Goal: Task Accomplishment & Management: Use online tool/utility

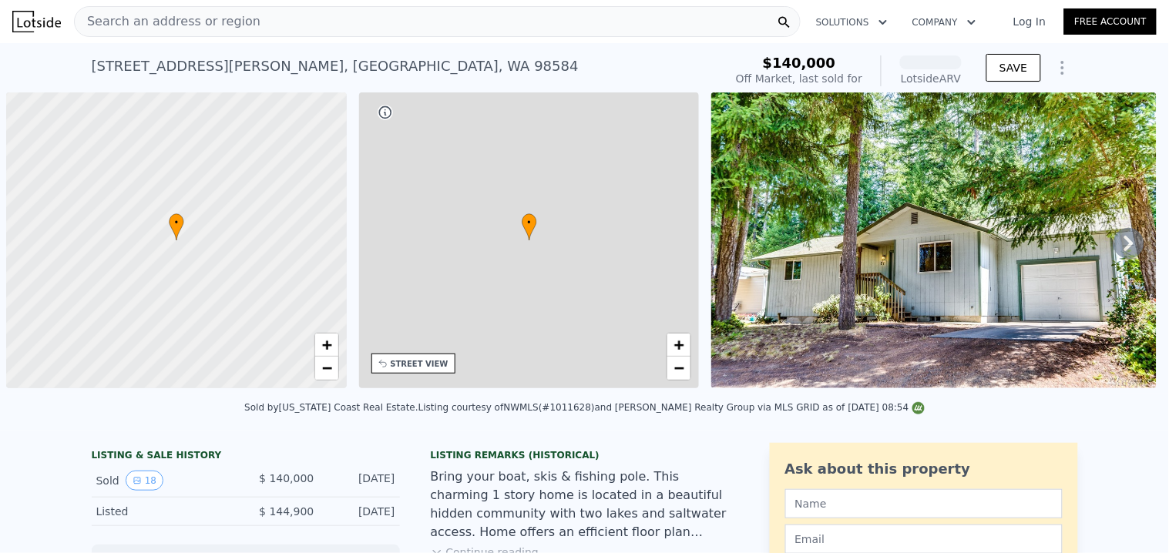
scroll to position [0, 5]
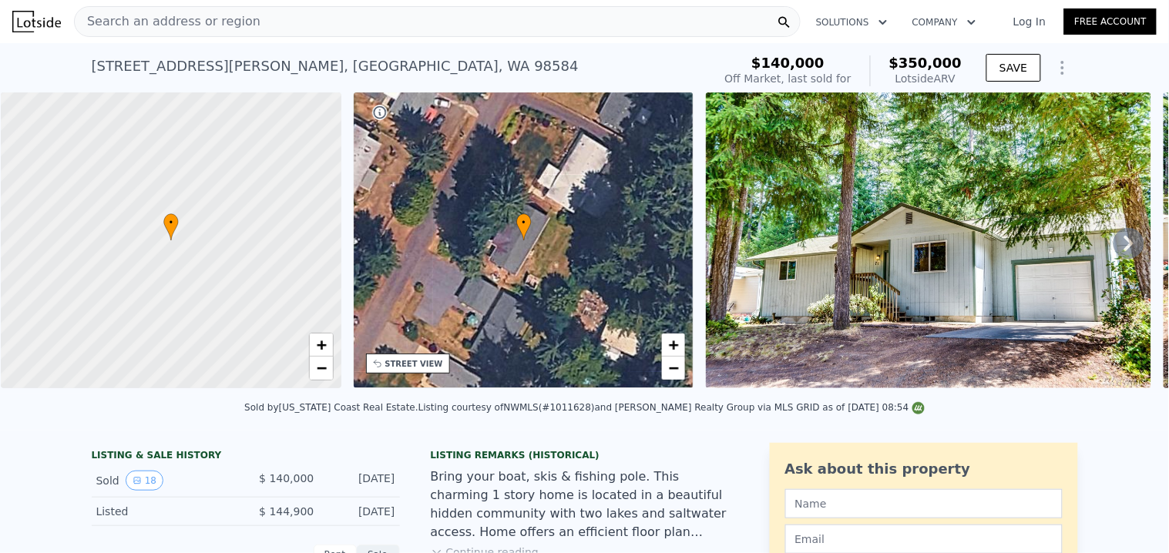
click at [412, 28] on div "Search an address or region" at bounding box center [437, 21] width 727 height 31
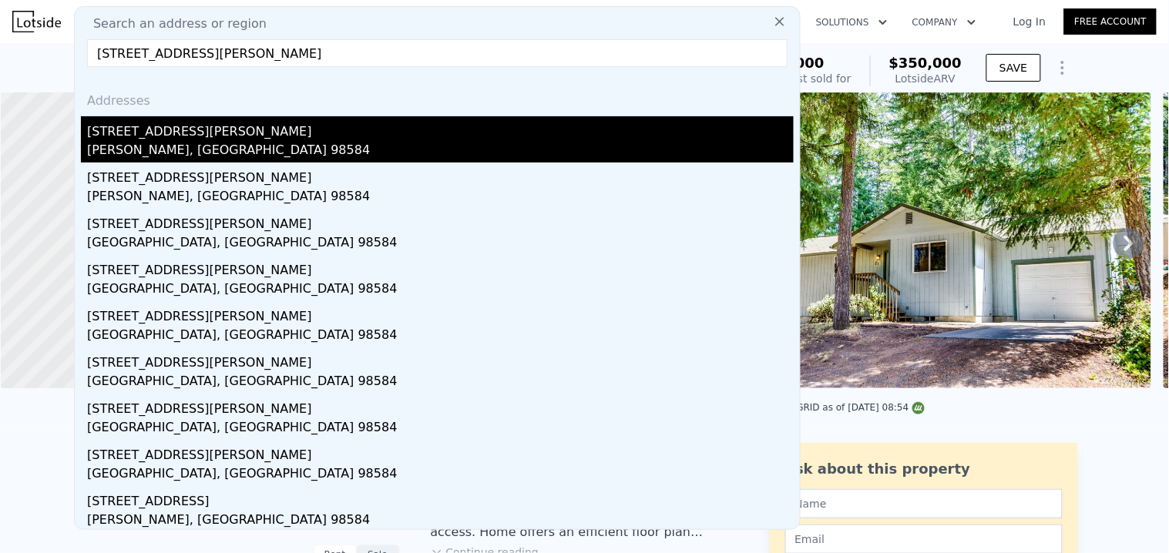
type input "[STREET_ADDRESS][PERSON_NAME]"
click at [221, 126] on div "[STREET_ADDRESS][PERSON_NAME]" at bounding box center [440, 128] width 707 height 25
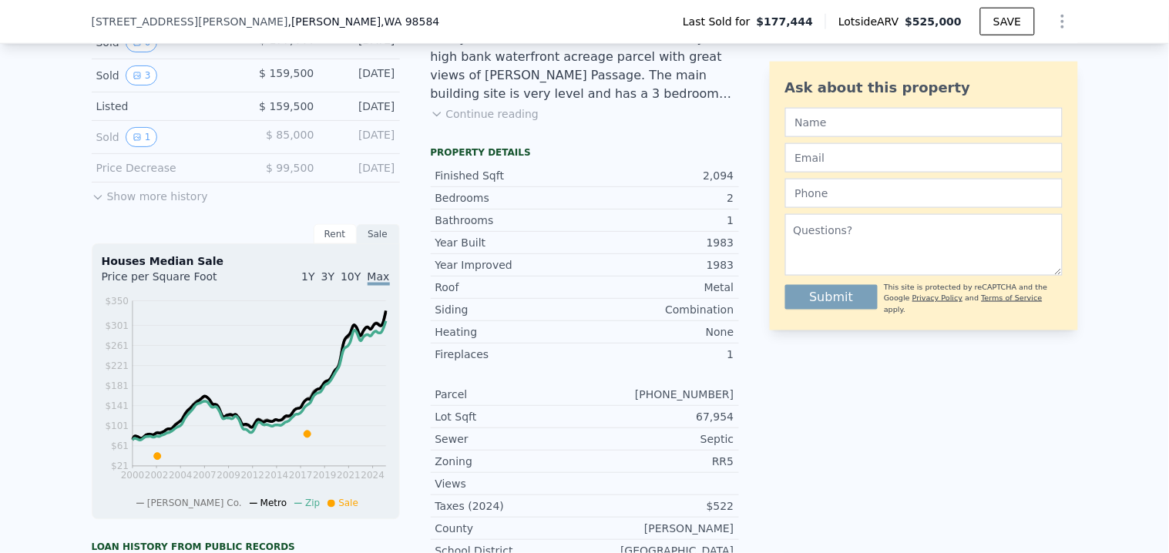
scroll to position [257, 0]
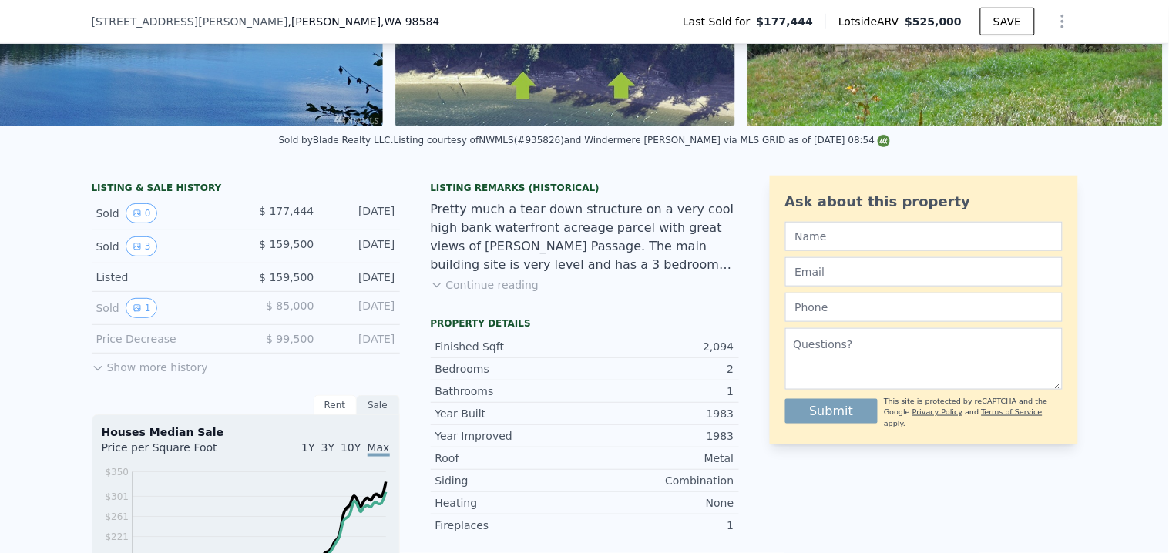
click at [485, 293] on button "Continue reading" at bounding box center [485, 284] width 109 height 15
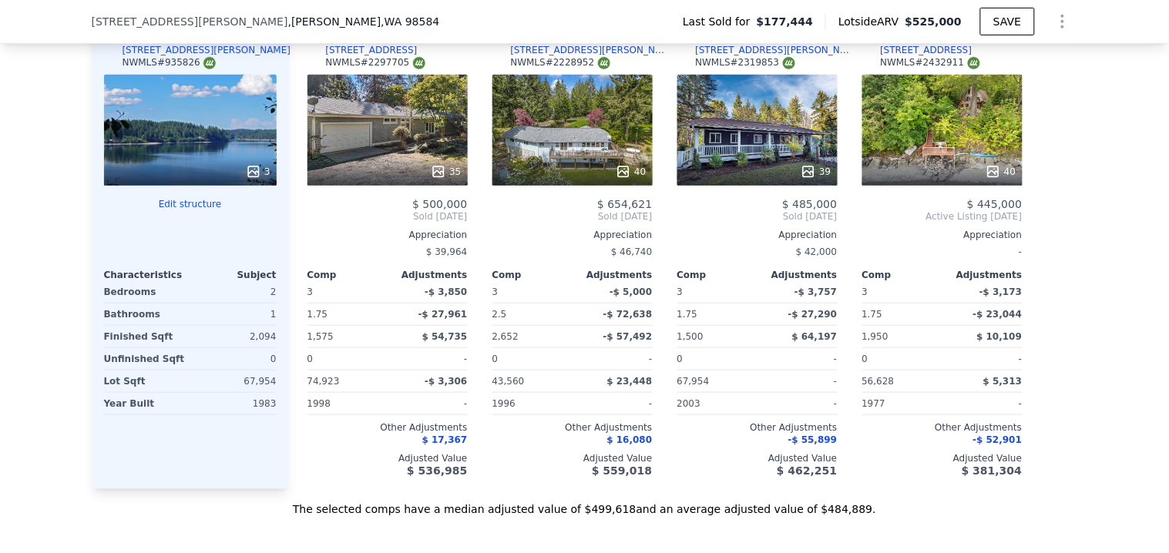
scroll to position [1627, 0]
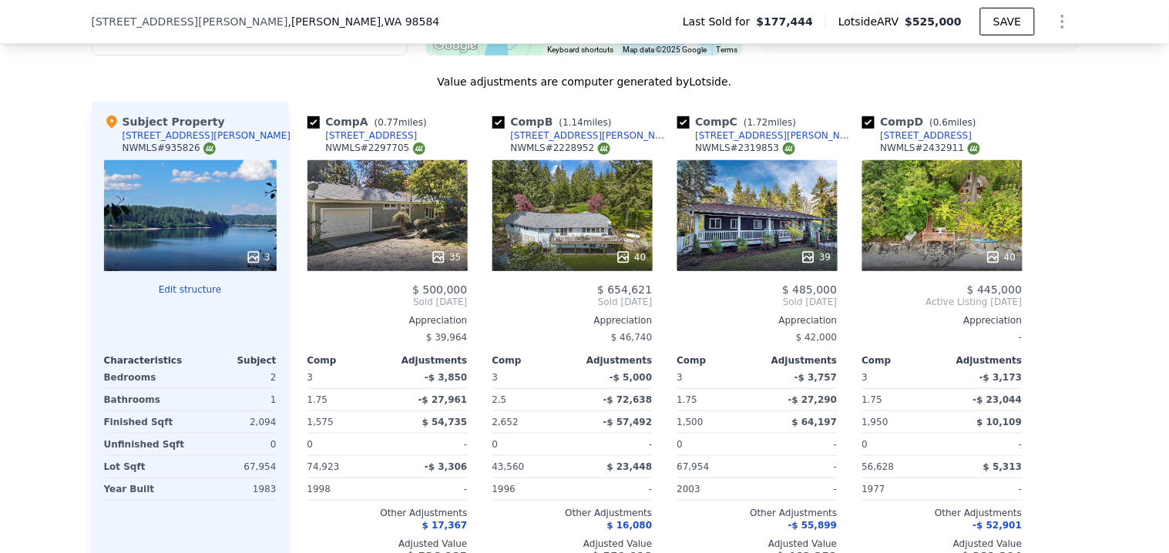
click at [972, 263] on div "40" at bounding box center [942, 257] width 147 height 15
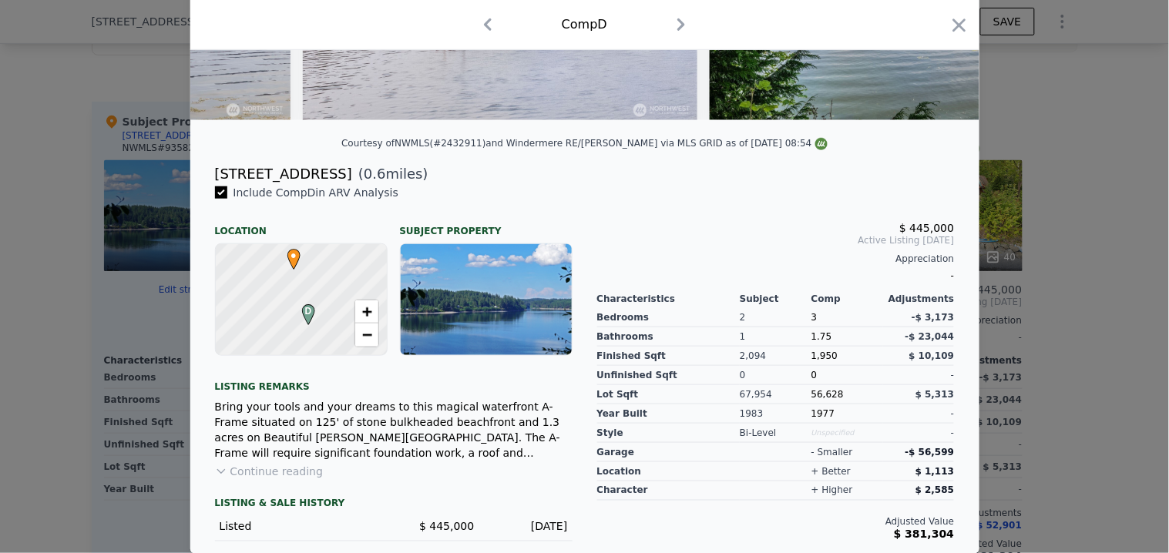
scroll to position [288, 0]
click at [285, 476] on button "Continue reading" at bounding box center [269, 470] width 109 height 15
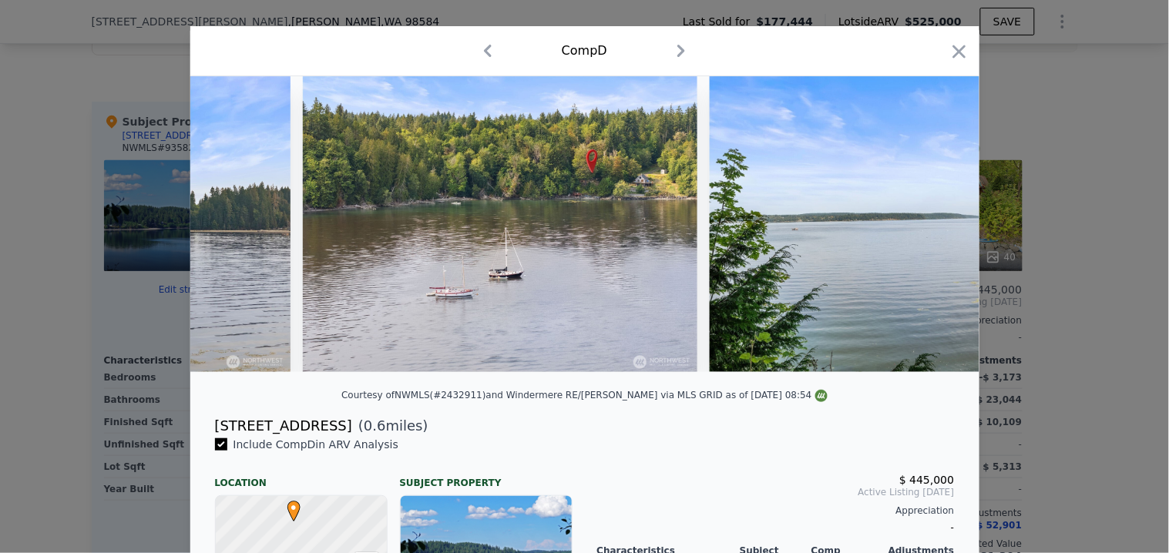
scroll to position [0, 0]
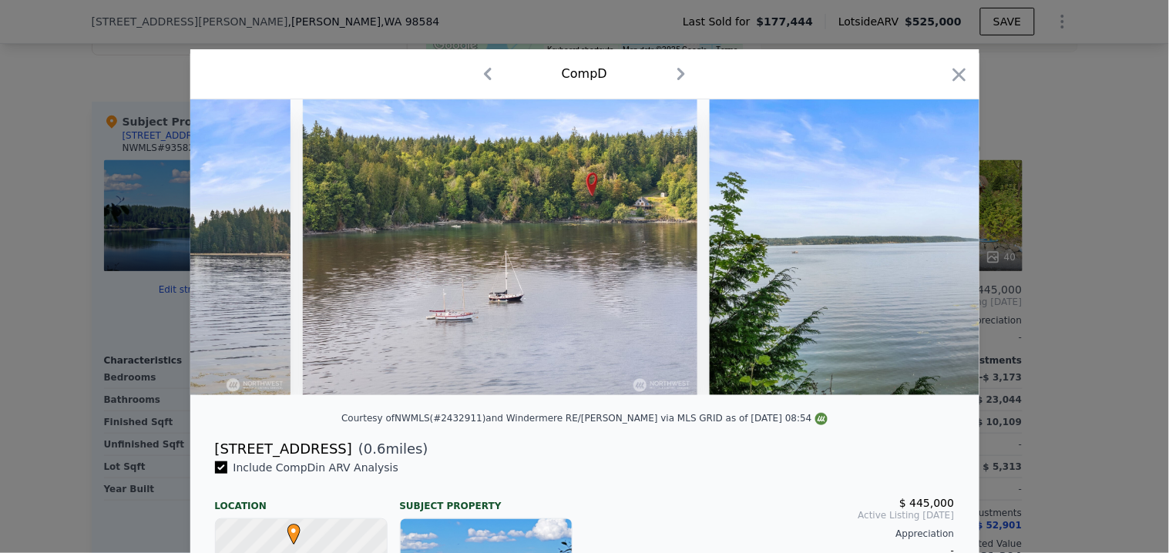
drag, startPoint x: 959, startPoint y: 79, endPoint x: 804, endPoint y: 123, distance: 161.0
click at [959, 79] on icon "button" at bounding box center [958, 74] width 13 height 13
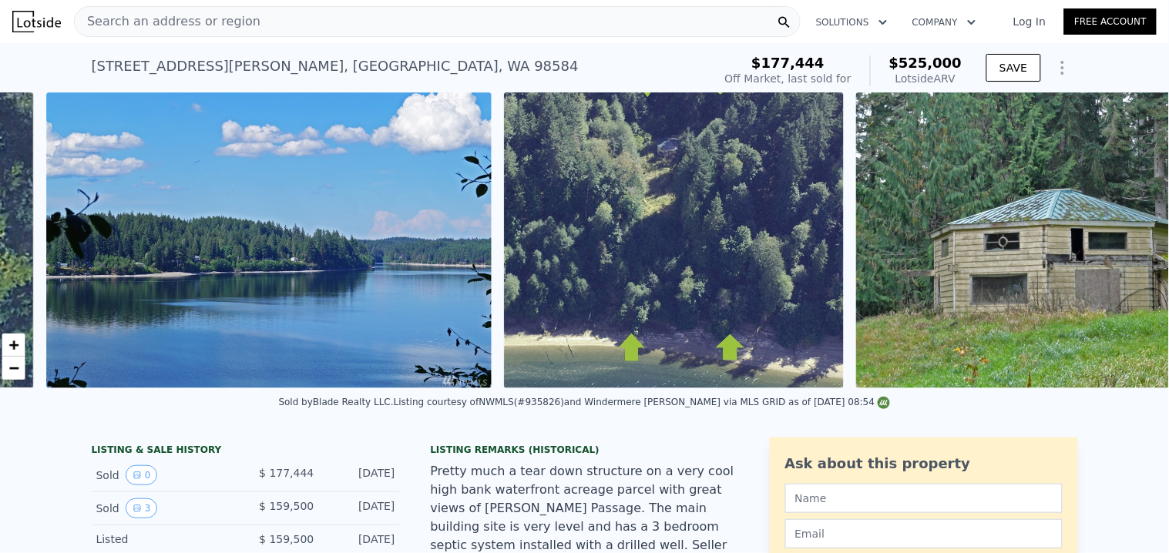
scroll to position [0, 784]
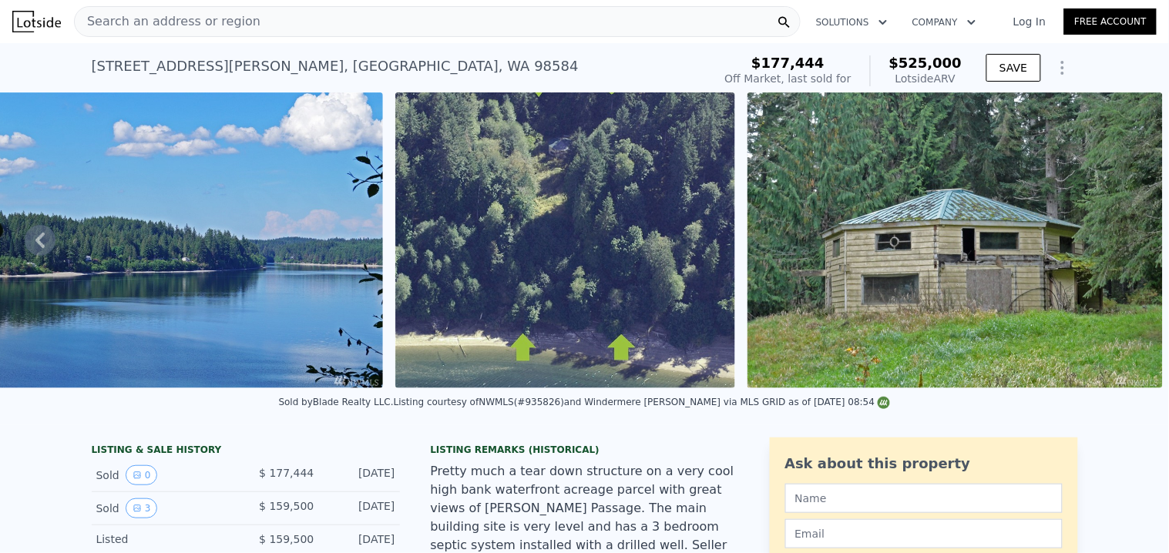
click at [294, 21] on div "Search an address or region" at bounding box center [437, 21] width 727 height 31
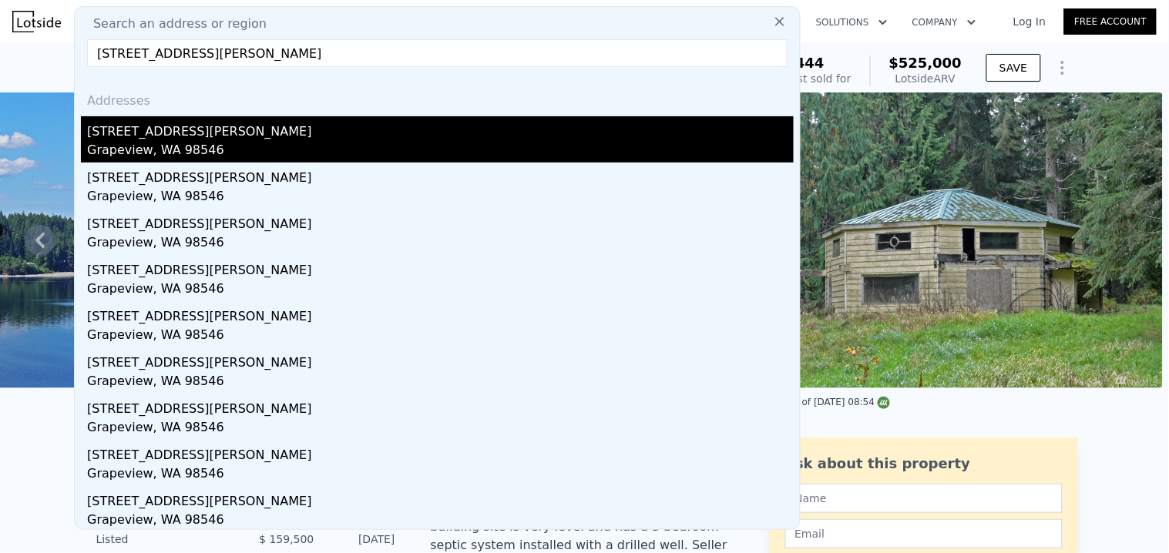
type input "[STREET_ADDRESS][PERSON_NAME]"
click at [165, 129] on div "[STREET_ADDRESS][PERSON_NAME]" at bounding box center [440, 128] width 707 height 25
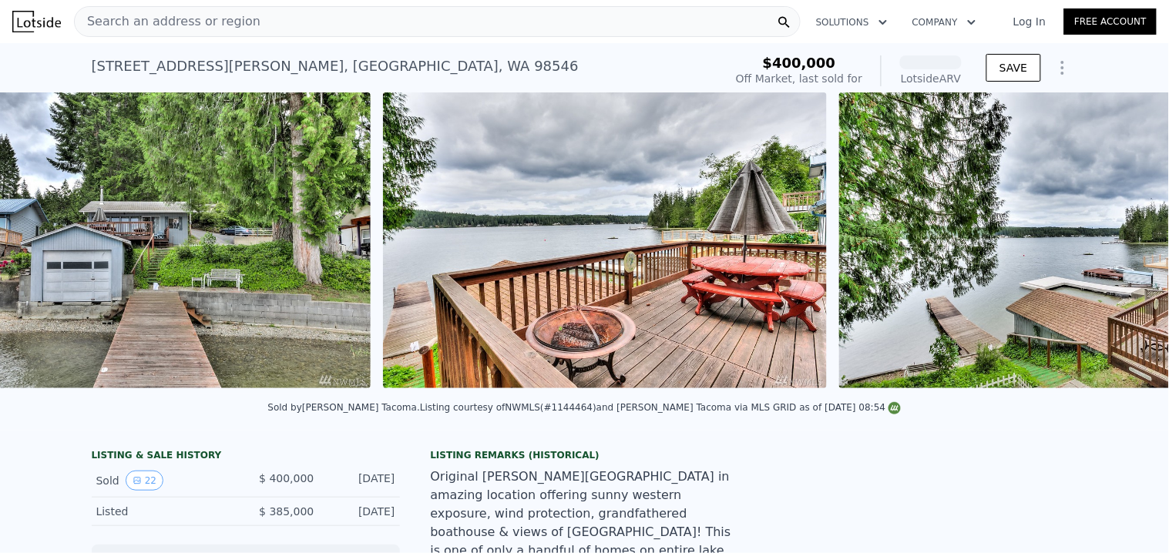
scroll to position [0, 705]
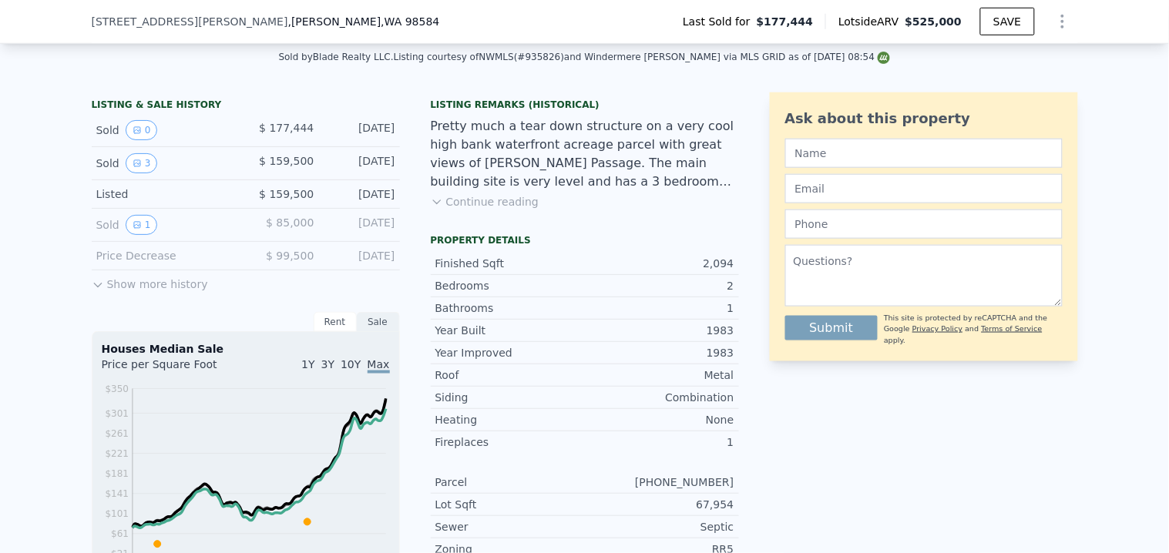
scroll to position [422, 0]
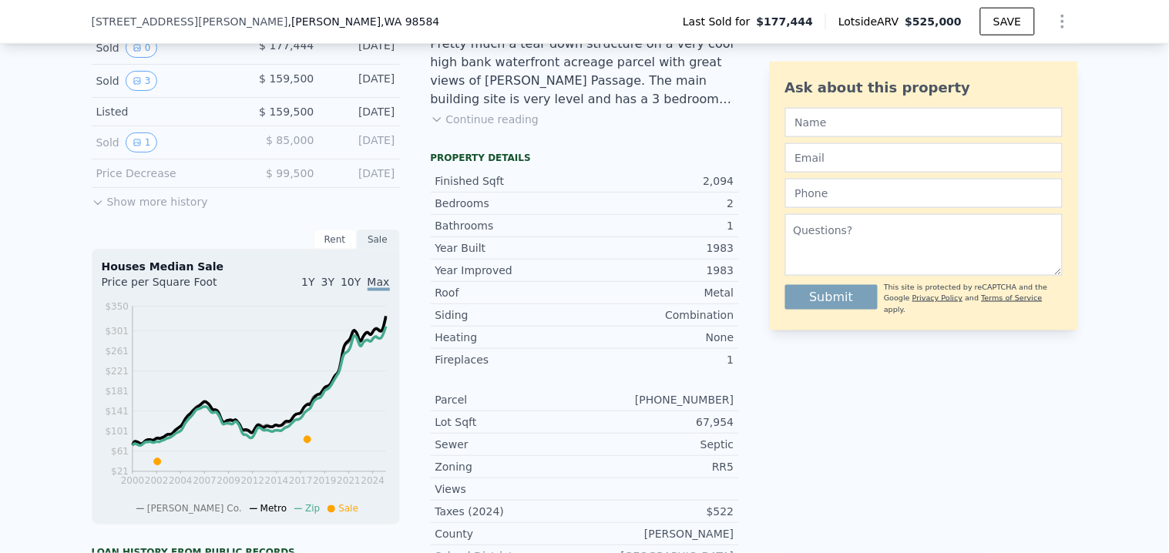
click at [472, 127] on button "Continue reading" at bounding box center [485, 119] width 109 height 15
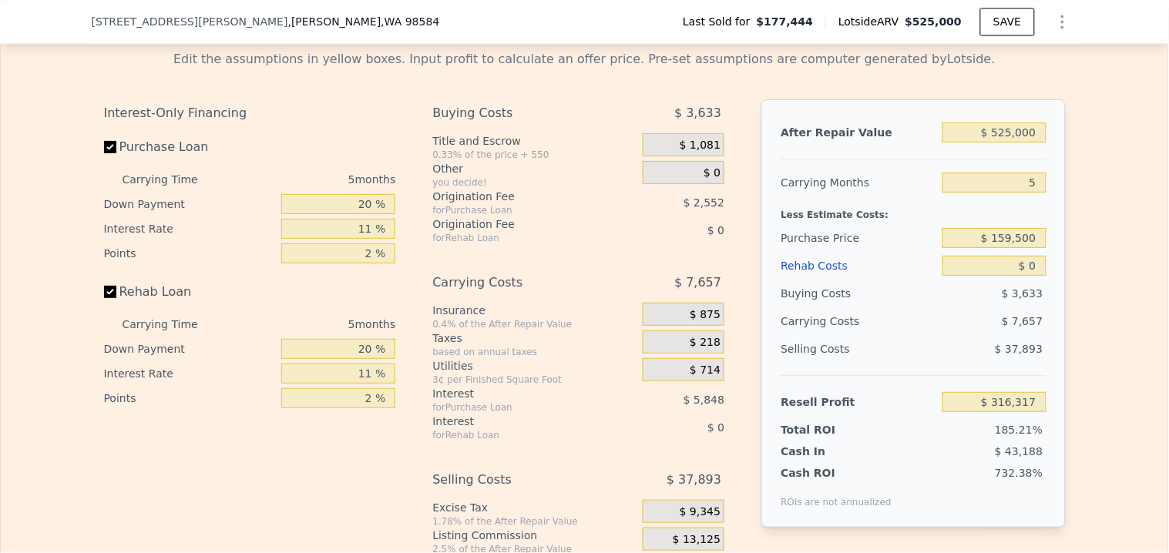
scroll to position [2392, 0]
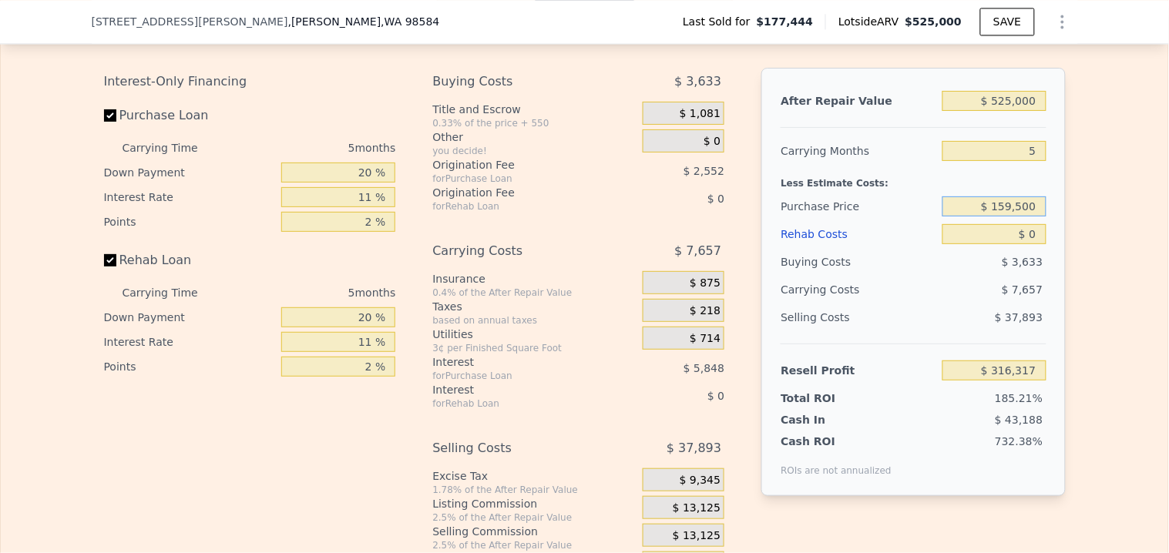
drag, startPoint x: 1031, startPoint y: 229, endPoint x: 990, endPoint y: 227, distance: 40.9
click at [990, 217] on input "$ 159,500" at bounding box center [993, 206] width 103 height 20
click at [1030, 224] on div "After Repair Value $ 525,000 Carrying Months 5 Less Estimate Costs: Purchase Pr…" at bounding box center [913, 282] width 304 height 428
drag, startPoint x: 1030, startPoint y: 224, endPoint x: 992, endPoint y: 219, distance: 38.1
click at [992, 217] on input "$ 159,500" at bounding box center [993, 206] width 103 height 20
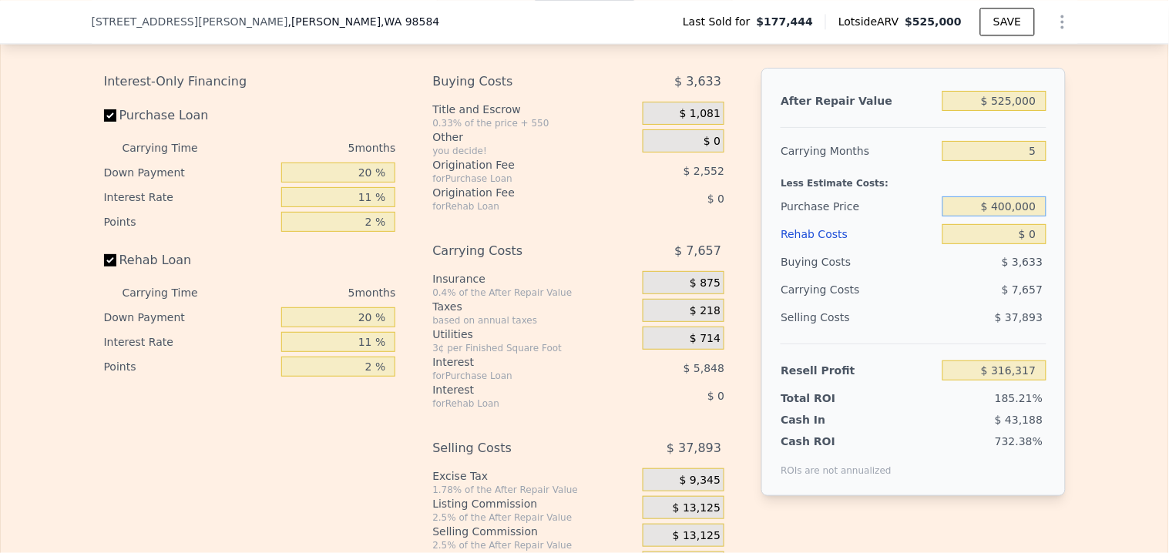
type input "$ 400,000"
click at [1029, 244] on input "$ 0" at bounding box center [993, 234] width 103 height 20
type input "$ 62,353"
type input "$ 8"
type input "$ 62,345"
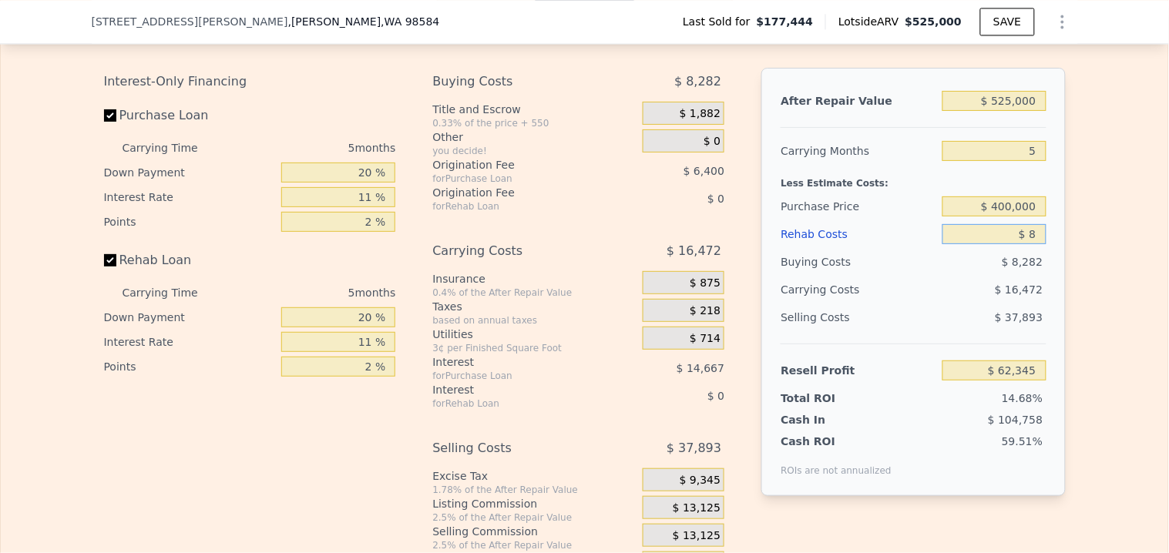
type input "$ 80"
type input "$ 62,267"
type input "$ 800"
type input "$ 61,510"
type input "$ 8,000"
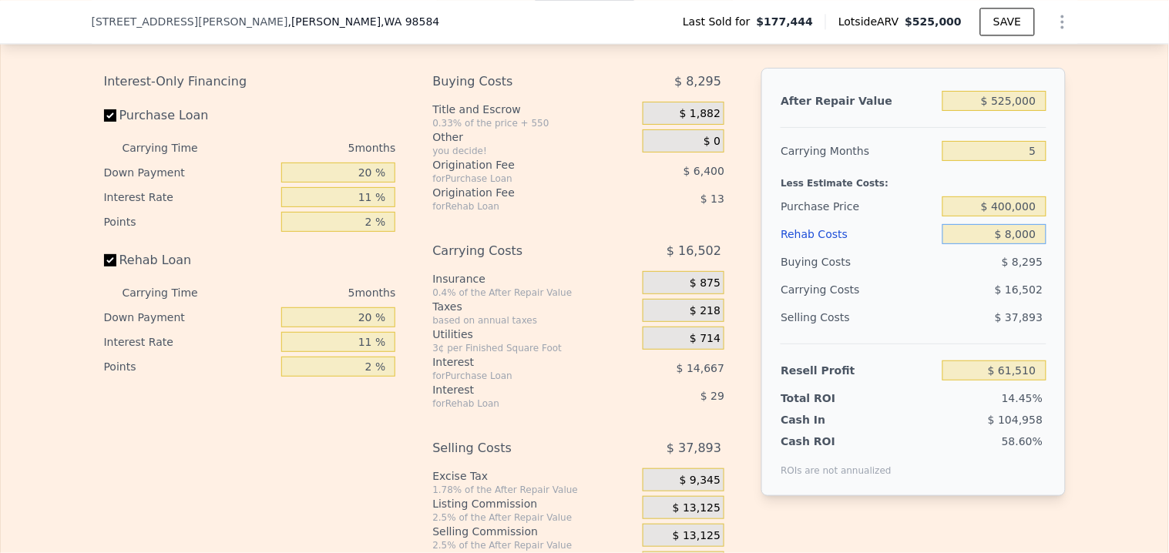
type input "$ 53,930"
type input "$ 80,000"
type input "-$ 21,862"
type input "$ 80,000"
click at [1022, 268] on span "$ 9,562" at bounding box center [1022, 262] width 41 height 12
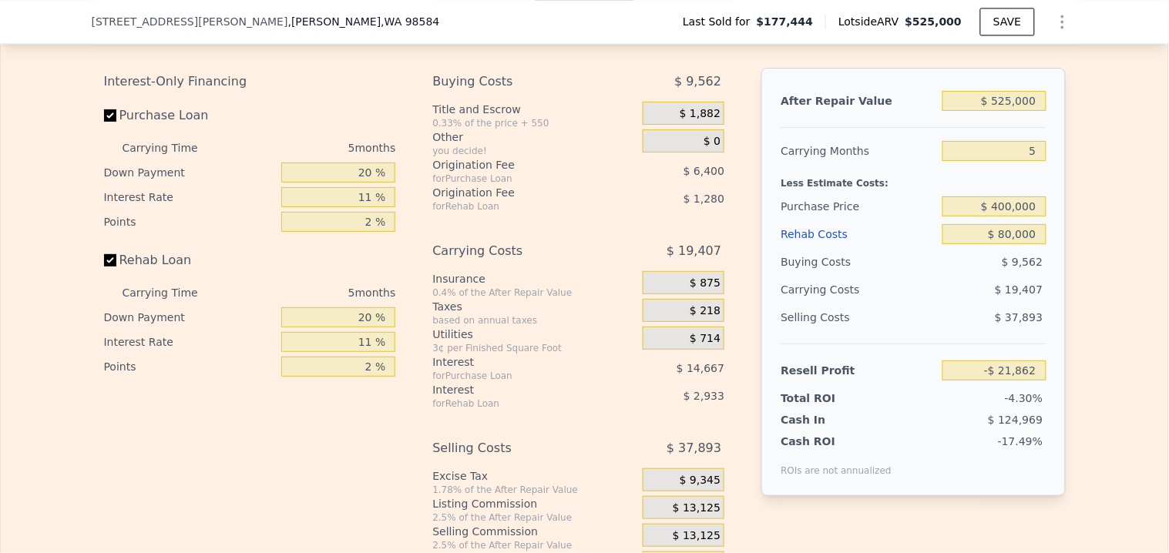
click at [1002, 370] on div "Resell Profit -$ 21,862" at bounding box center [913, 364] width 265 height 41
drag, startPoint x: 1008, startPoint y: 224, endPoint x: 995, endPoint y: 226, distance: 13.2
click at [995, 217] on input "$ 400,000" at bounding box center [993, 206] width 103 height 20
click at [1039, 217] on input "$ 350,000" at bounding box center [993, 206] width 103 height 20
click at [1035, 217] on input "$ 350,000" at bounding box center [993, 206] width 103 height 20
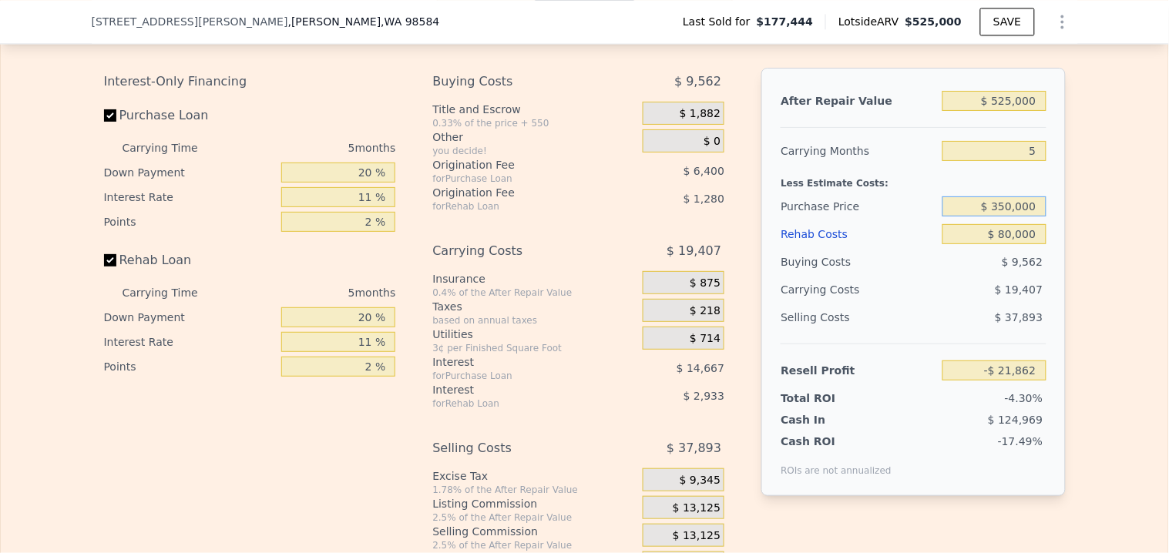
type input "$ 350,000"
type input "$ 30,934"
click at [997, 378] on input "$ 30,934" at bounding box center [993, 371] width 103 height 20
drag, startPoint x: 1007, startPoint y: 222, endPoint x: 995, endPoint y: 226, distance: 12.9
click at [995, 217] on input "$ 350,000" at bounding box center [993, 206] width 103 height 20
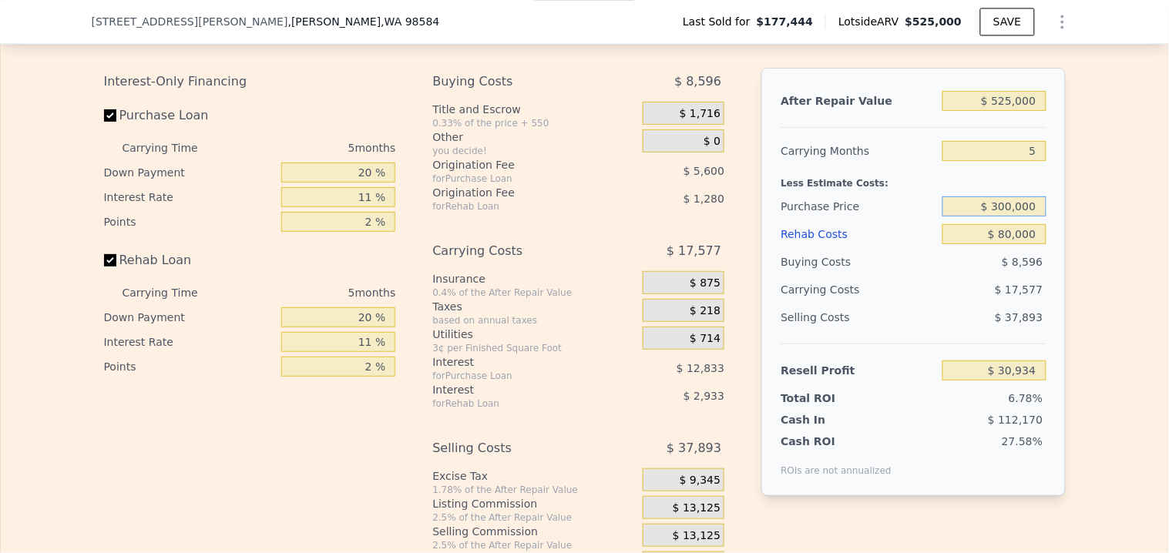
click at [1029, 217] on input "$ 300,000" at bounding box center [993, 206] width 103 height 20
type input "$ 300,000"
type input "$ 83,736"
click at [1020, 244] on input "$ 80,000" at bounding box center [993, 234] width 103 height 20
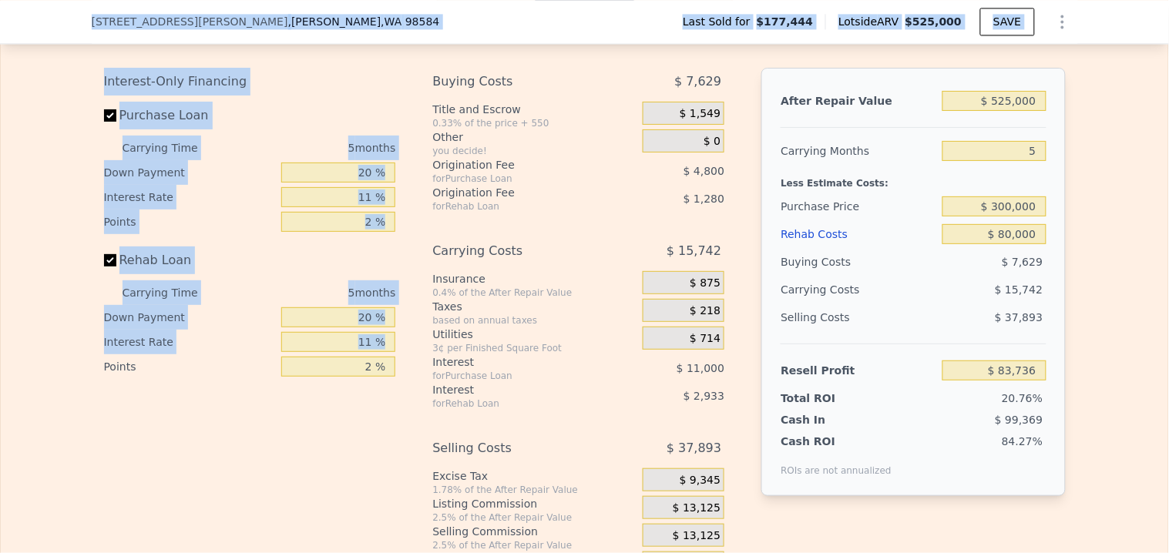
drag, startPoint x: 100, startPoint y: 495, endPoint x: -532, endPoint y: 438, distance: 635.2
click at [0, 438] on html "Search an address or region Solutions Company Open main menu Log In Free Accoun…" at bounding box center [584, 276] width 1169 height 553
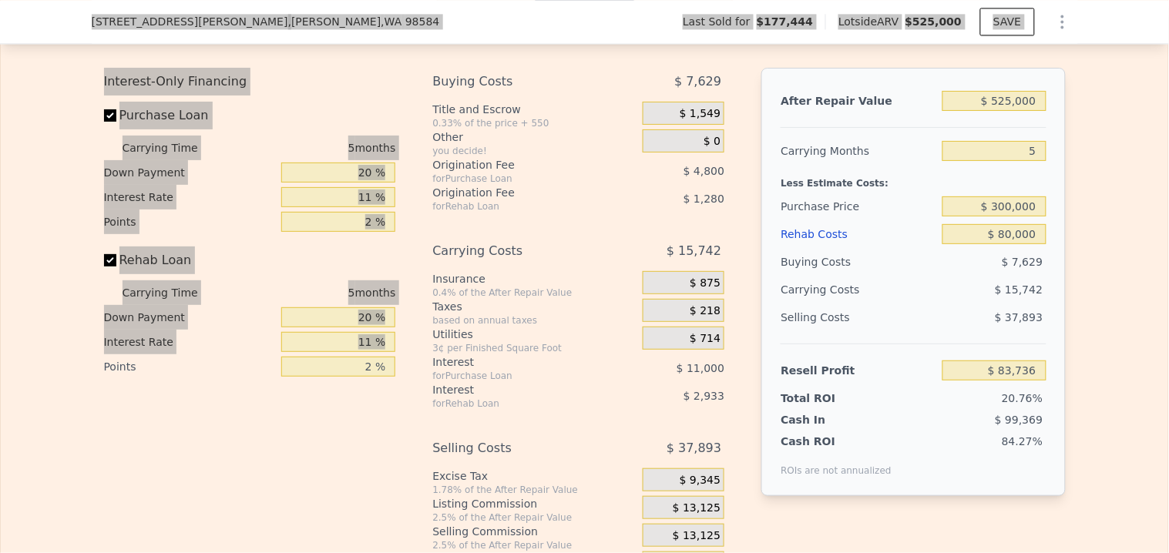
type input "$ 0"
type input "$ 316,317"
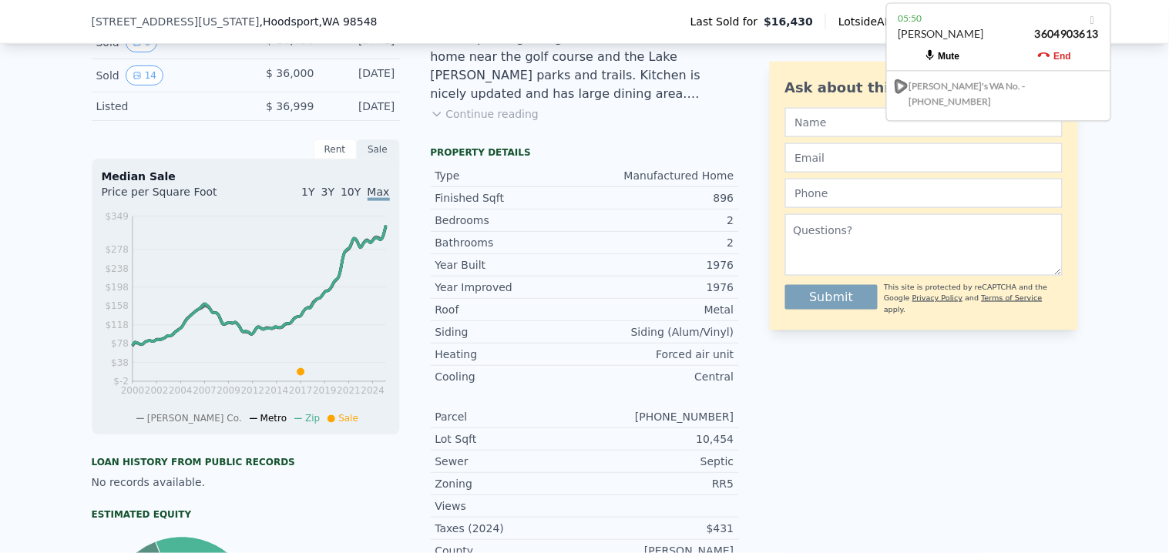
scroll to position [257, 0]
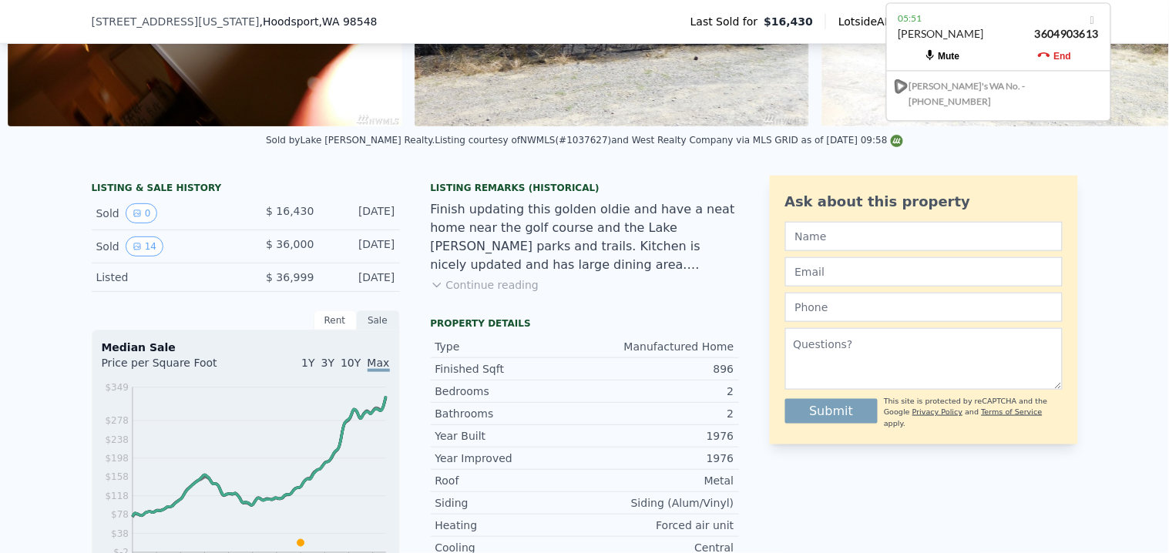
click at [478, 293] on button "Continue reading" at bounding box center [485, 284] width 109 height 15
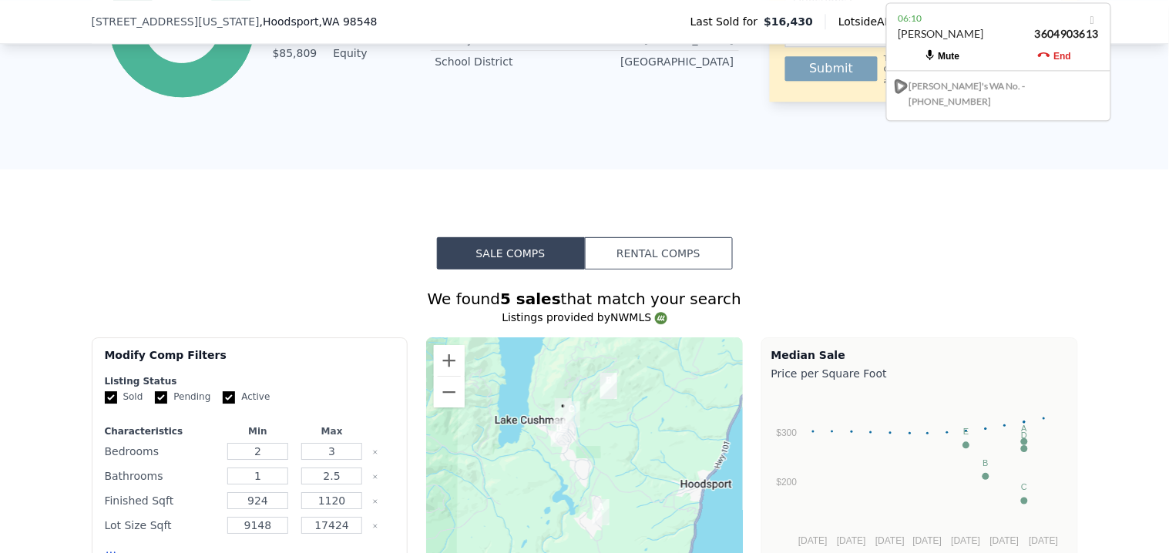
scroll to position [856, 0]
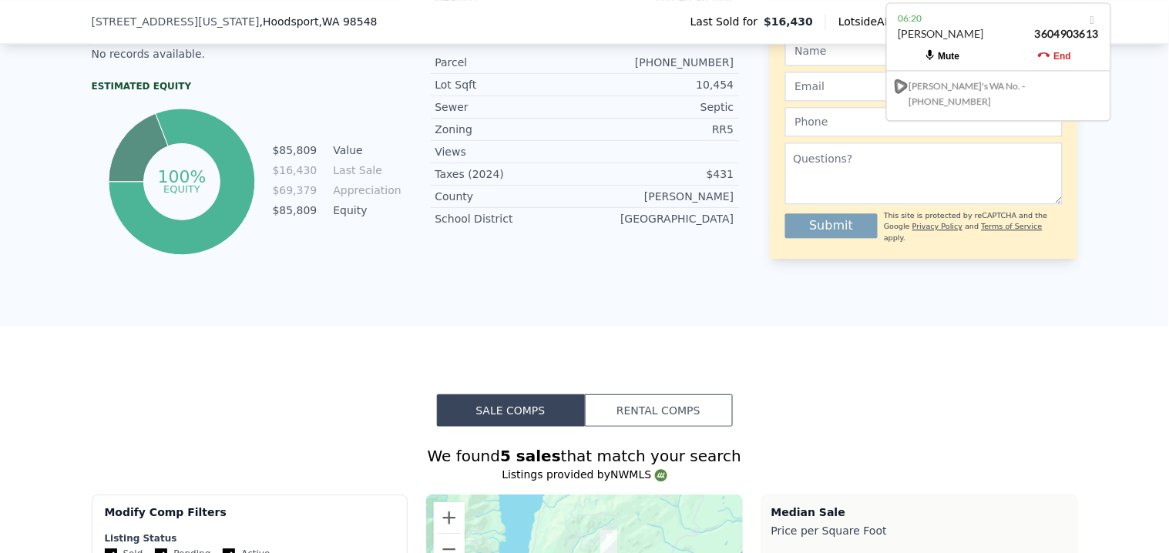
click at [1043, 56] on icon at bounding box center [1044, 55] width 12 height 12
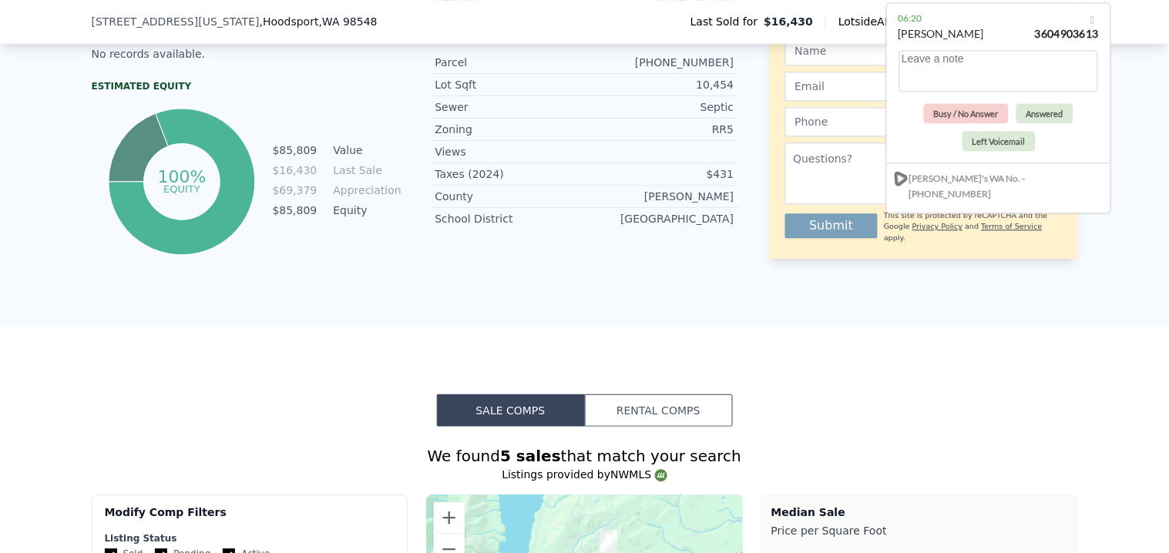
click at [1048, 128] on div "Busy / No Answer Answered Left Voicemail" at bounding box center [998, 102] width 223 height 120
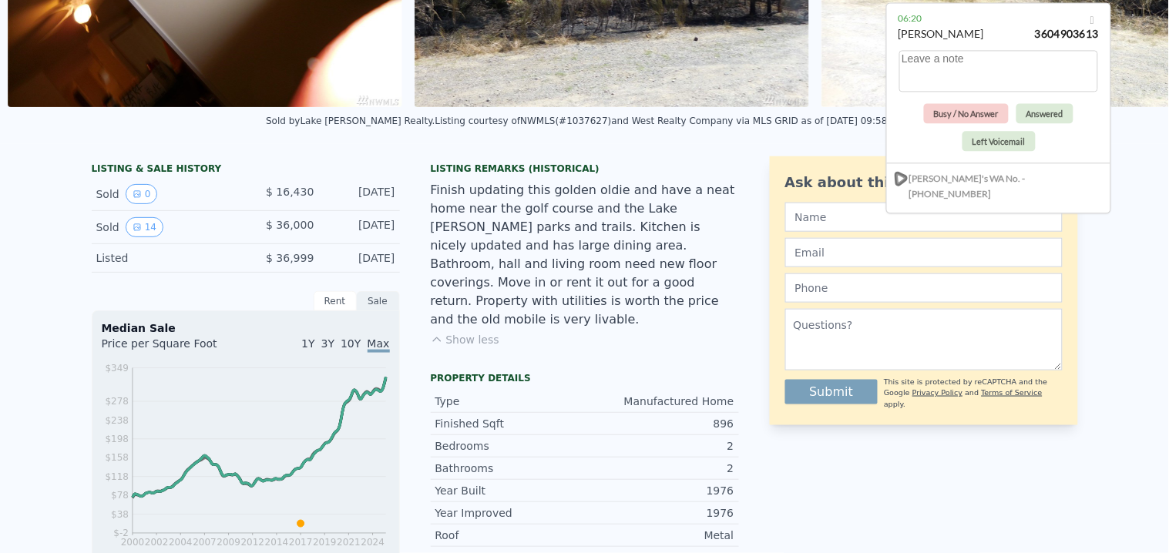
scroll to position [0, 0]
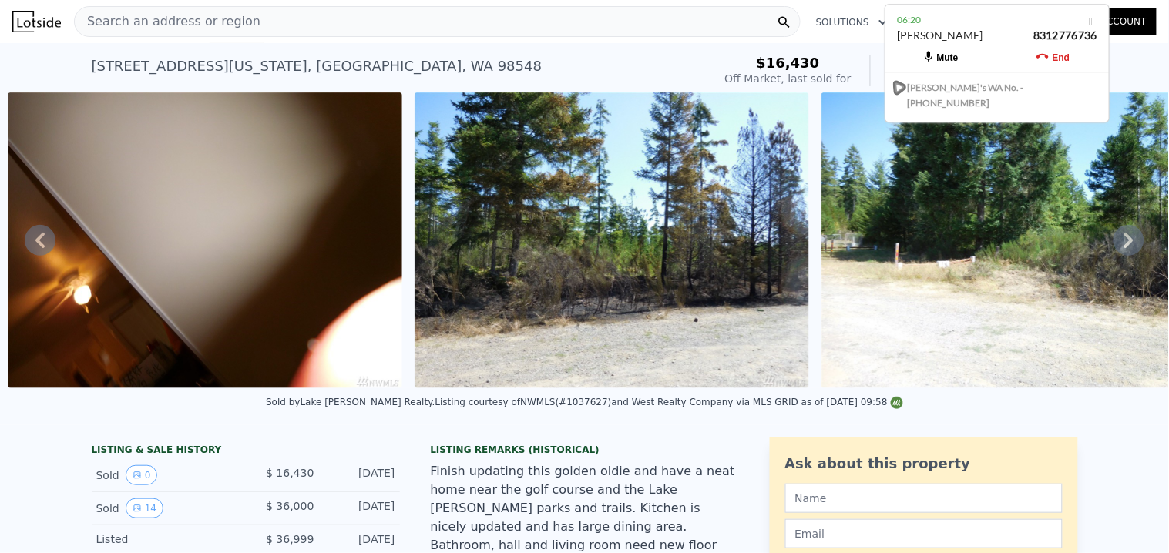
click at [362, 12] on div "Search an address or region" at bounding box center [437, 21] width 727 height 31
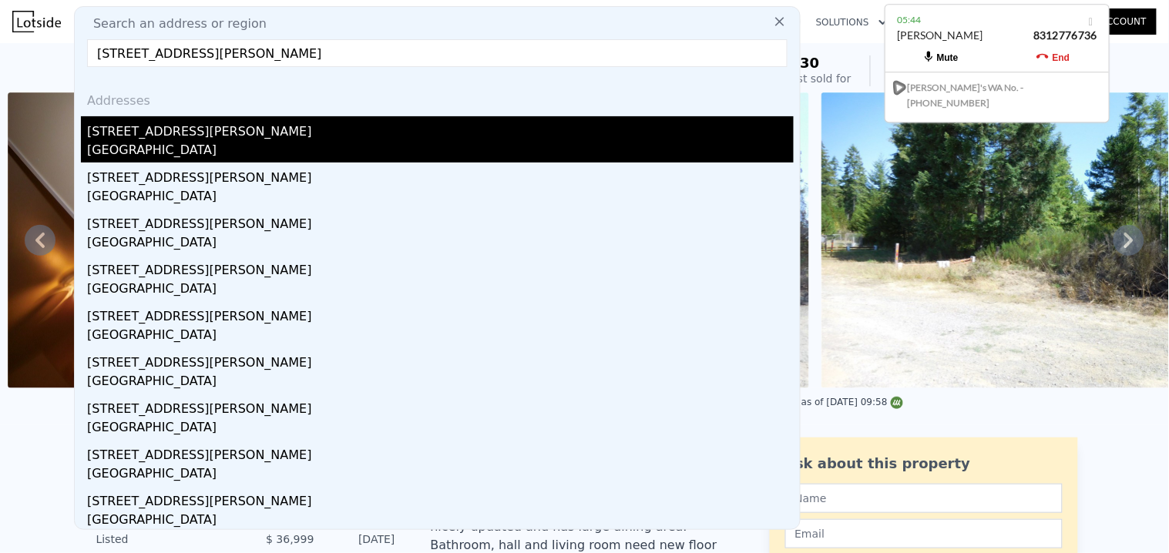
type input "886 Woods Road E pt orchard, WA 98366"
click at [221, 132] on div "886 Woods Rd E" at bounding box center [440, 128] width 707 height 25
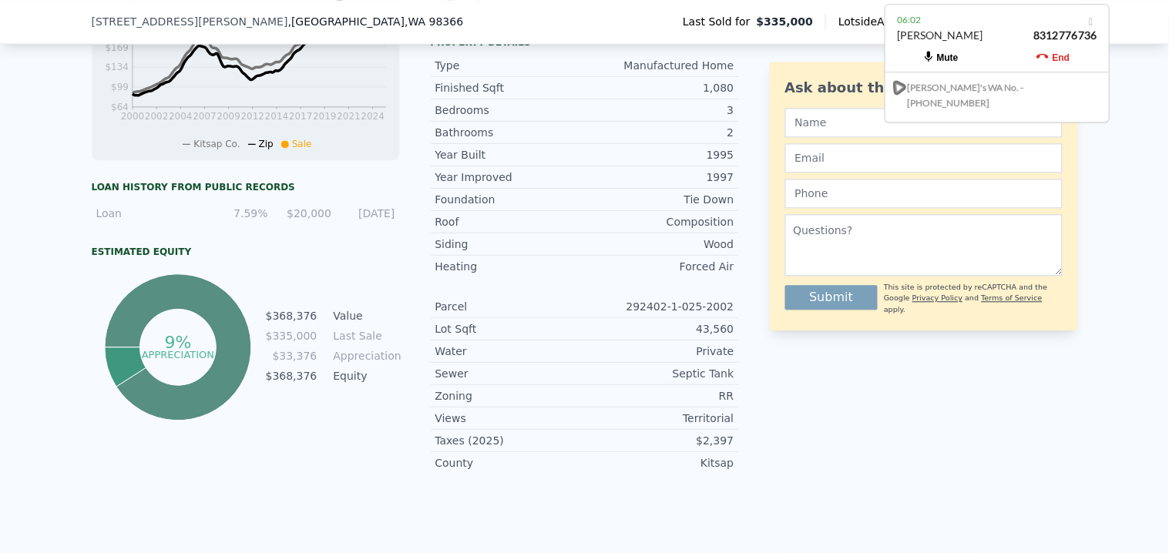
scroll to position [594, 0]
